Goal: Information Seeking & Learning: Learn about a topic

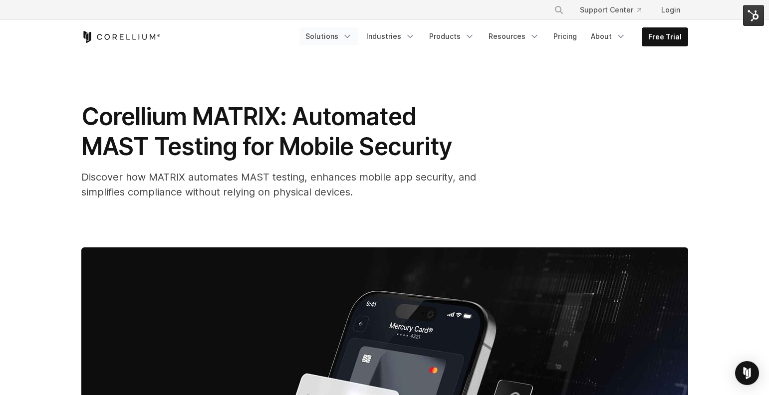
click at [352, 36] on icon "Navigation Menu" at bounding box center [347, 36] width 10 height 10
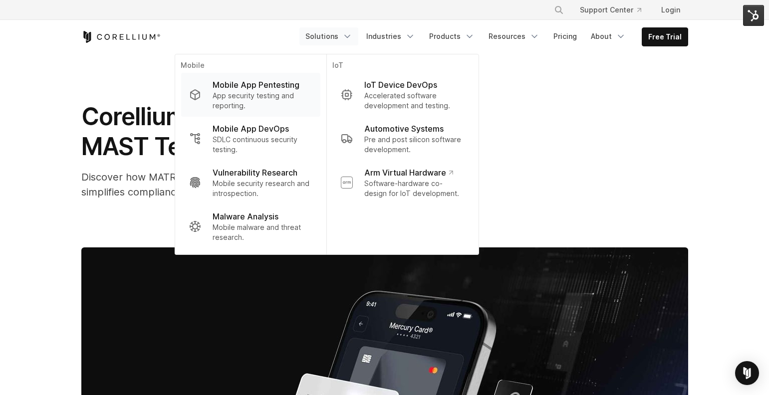
click at [279, 102] on p "App security testing and reporting." at bounding box center [262, 101] width 99 height 20
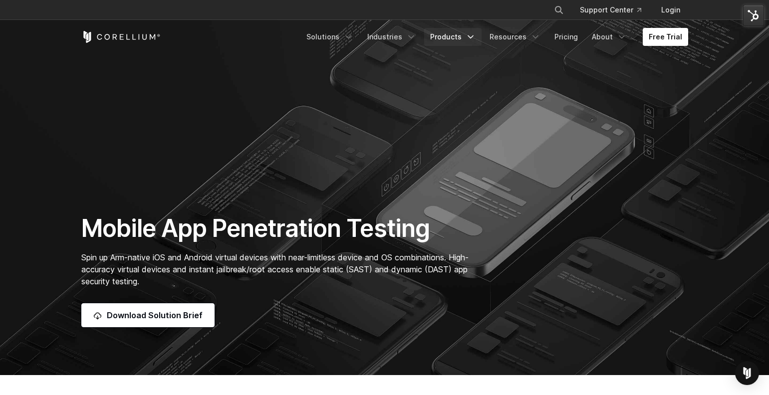
click at [473, 38] on polyline "Navigation Menu" at bounding box center [470, 37] width 5 height 2
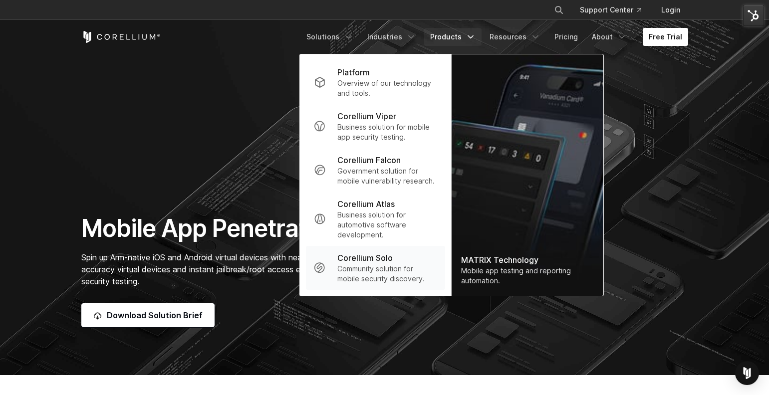
click at [381, 269] on p "Community solution for mobile security discovery." at bounding box center [386, 274] width 99 height 20
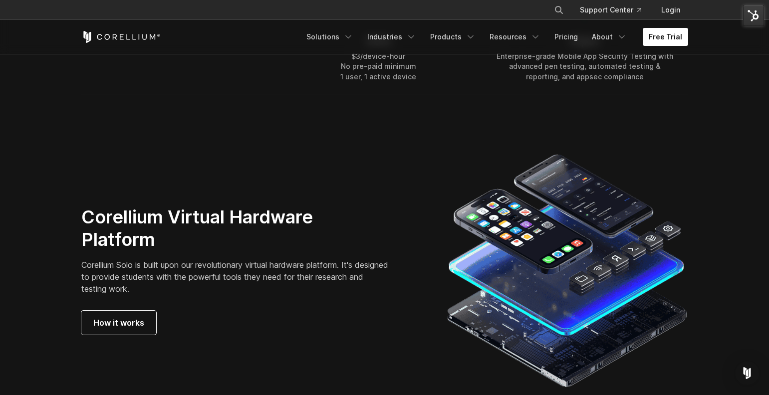
scroll to position [1637, 0]
